Goal: Task Accomplishment & Management: Understand process/instructions

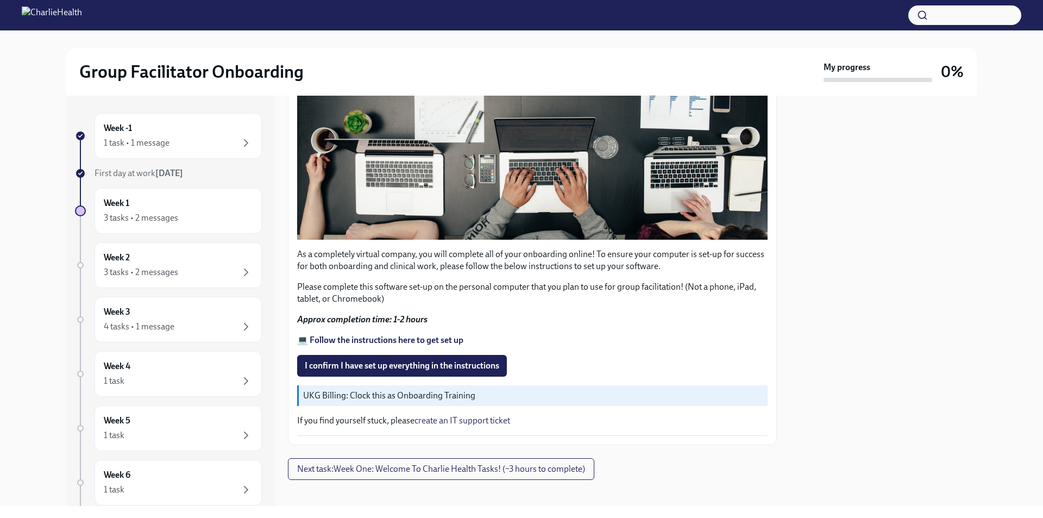
scroll to position [285, 0]
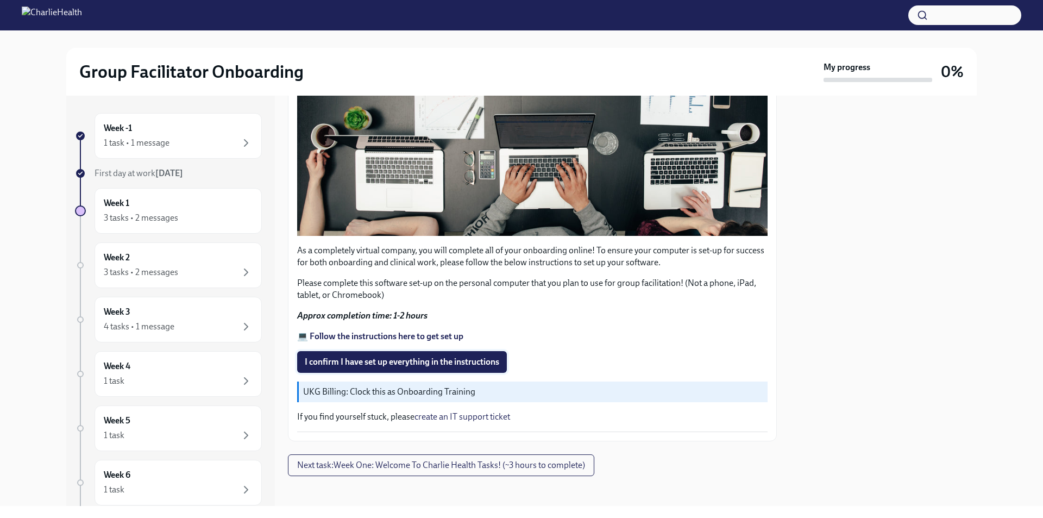
click at [414, 357] on span "I confirm I have set up everything in the instructions" at bounding box center [402, 362] width 195 height 11
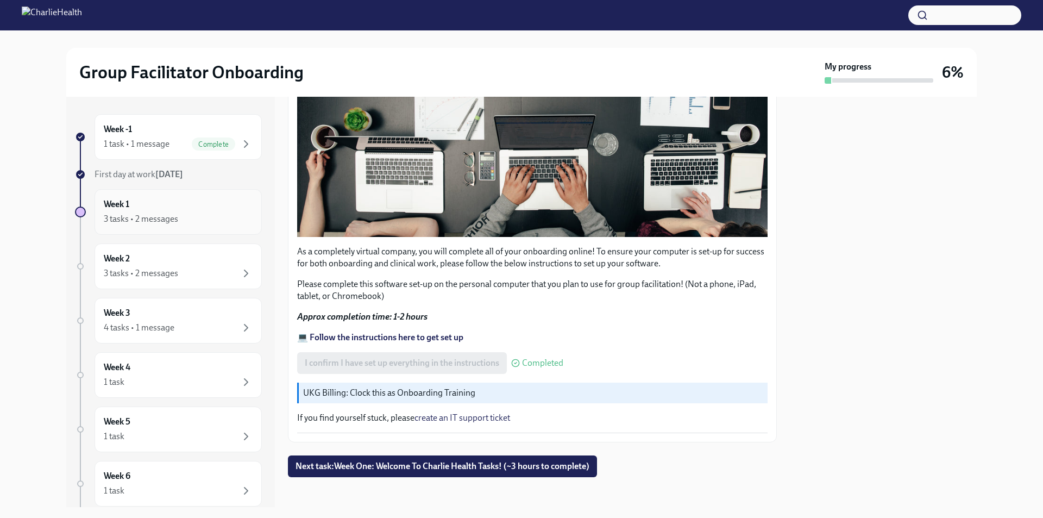
click at [196, 218] on div "3 tasks • 2 messages" at bounding box center [178, 218] width 149 height 13
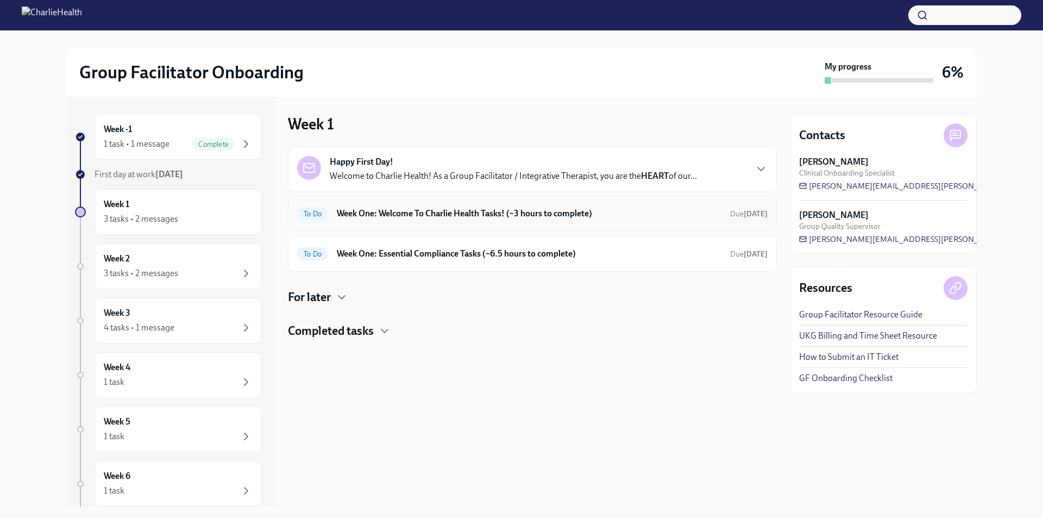
click at [471, 224] on div "To Do Week One: Welcome To Charlie Health Tasks! (~3 hours to complete) Due [DA…" at bounding box center [532, 214] width 489 height 36
click at [447, 208] on h6 "Week One: Welcome To Charlie Health Tasks! (~3 hours to complete)" at bounding box center [529, 214] width 385 height 12
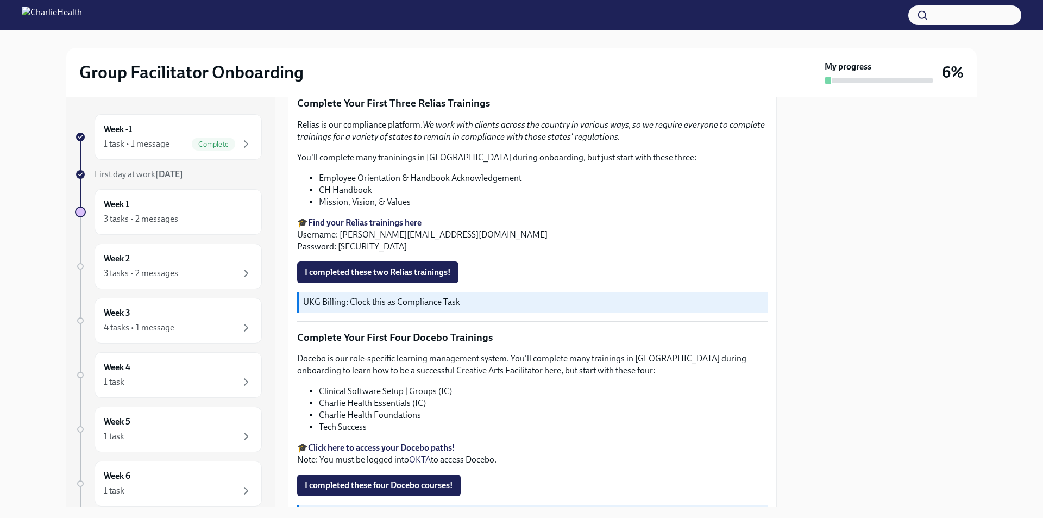
scroll to position [1437, 0]
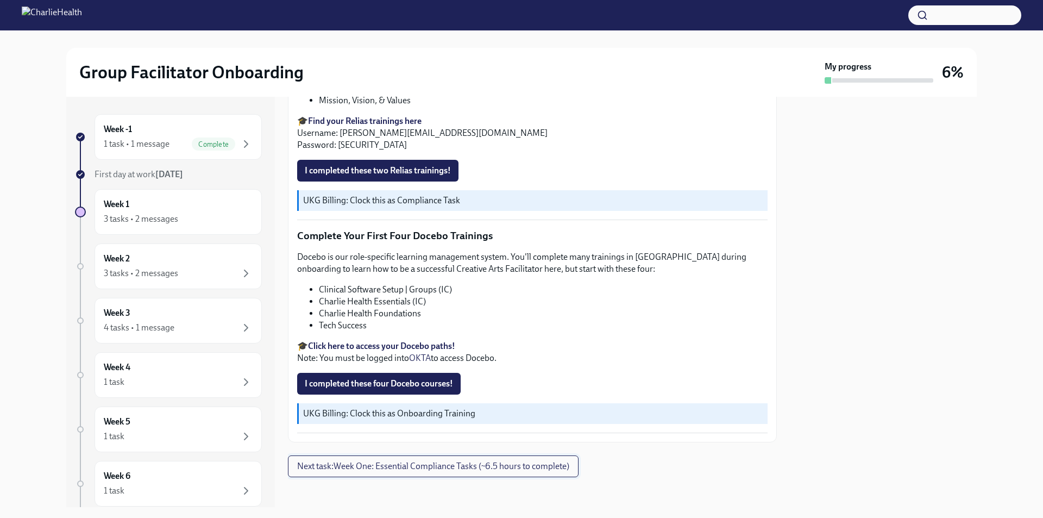
click at [402, 455] on button "Next task : Week One: Essential Compliance Tasks (~6.5 hours to complete)" at bounding box center [433, 466] width 291 height 22
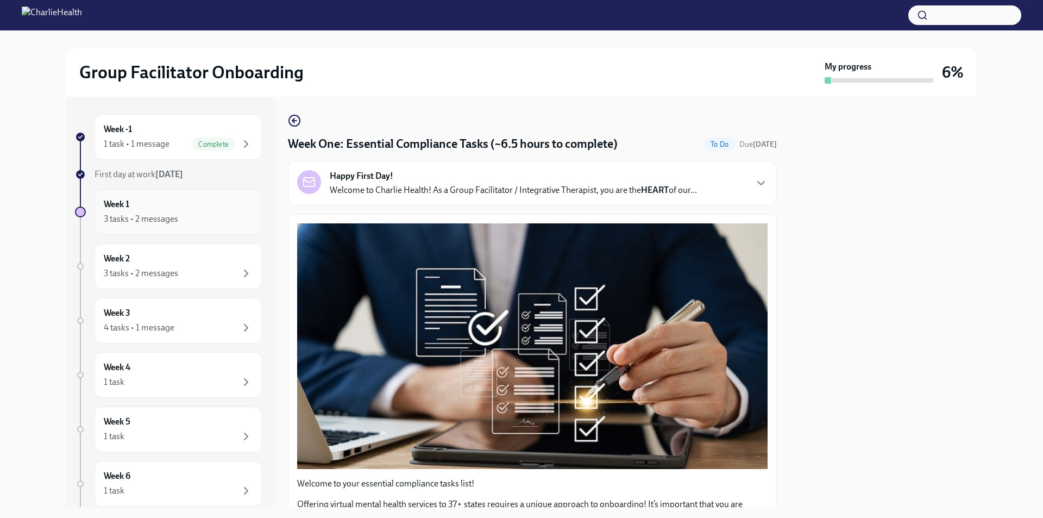
click at [149, 207] on div "Week 1 3 tasks • 2 messages" at bounding box center [178, 211] width 149 height 27
